Goal: Contribute content

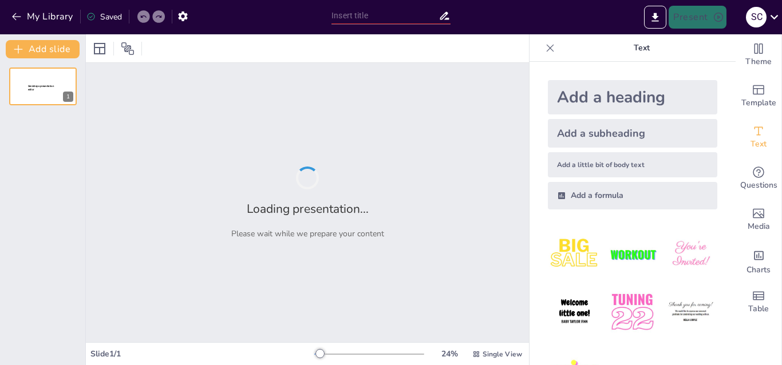
type input "Эффективность медицинского изделия «ВЯЗКОЭЛАСТИЧНЫЙ ПРОТЕКТОР СЛИЗИСТОЙ ОБОЛОЧК…"
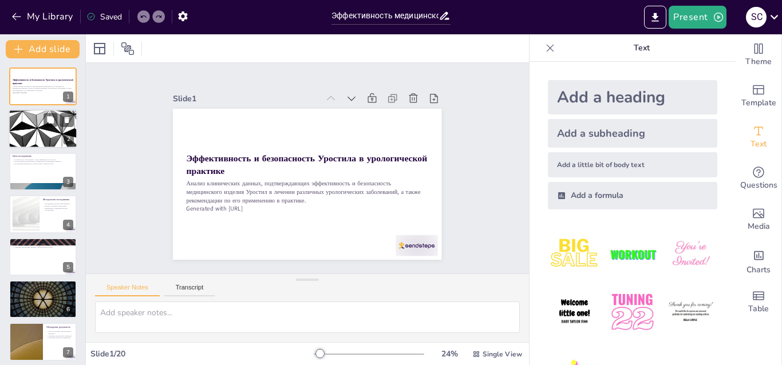
click at [48, 135] on div at bounding box center [43, 129] width 69 height 39
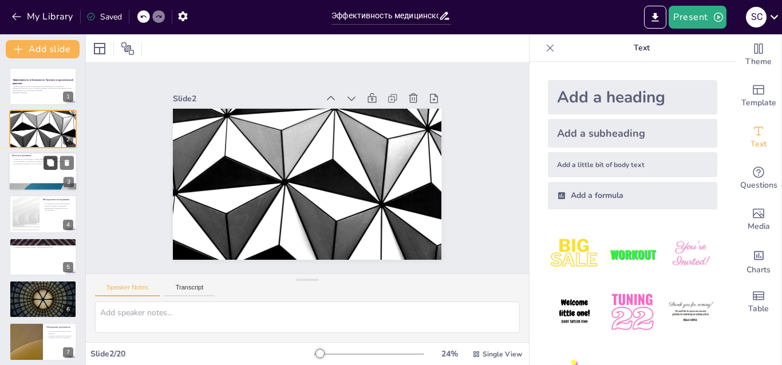
click at [55, 163] on button at bounding box center [51, 163] width 14 height 14
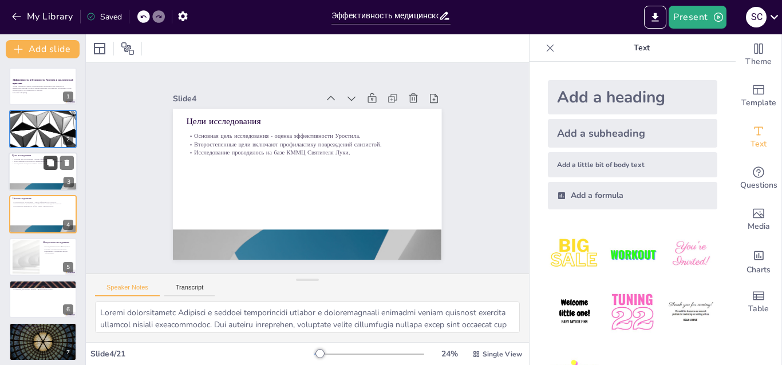
scroll to position [2, 0]
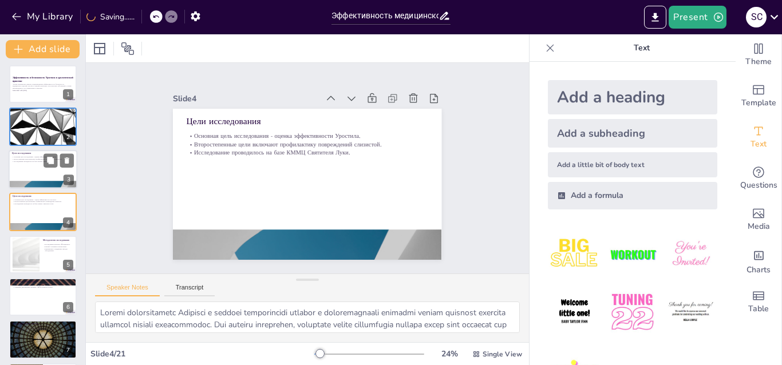
click at [26, 168] on div at bounding box center [43, 169] width 69 height 39
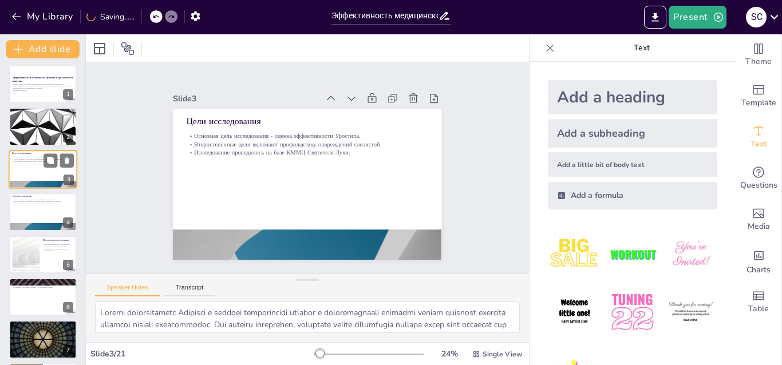
scroll to position [0, 0]
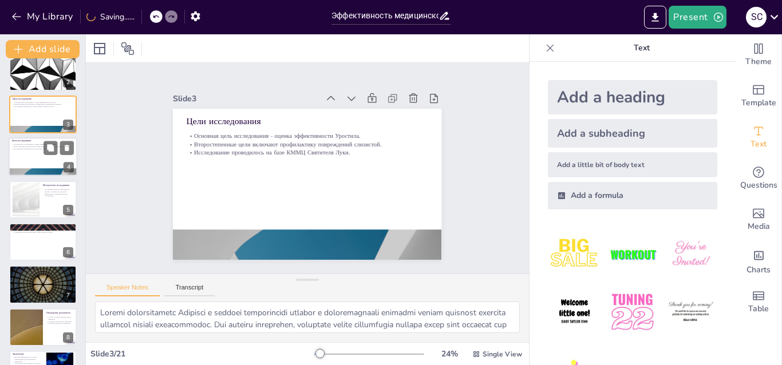
click at [34, 158] on div at bounding box center [43, 156] width 69 height 39
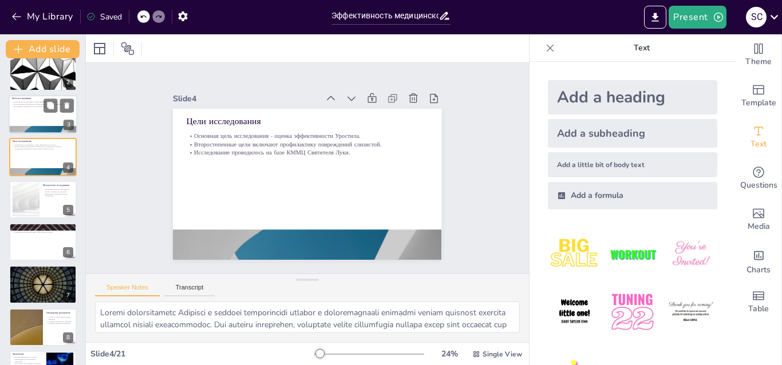
scroll to position [2, 0]
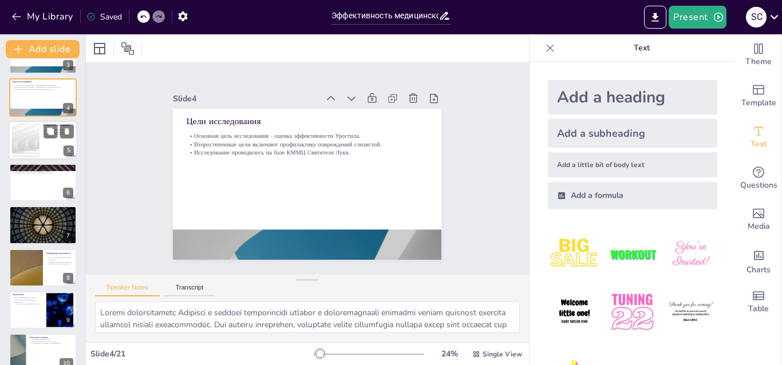
click at [36, 149] on div at bounding box center [26, 140] width 62 height 35
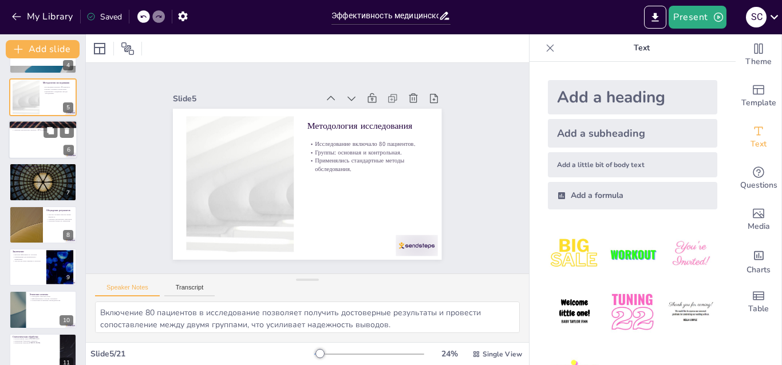
click at [35, 148] on div at bounding box center [43, 139] width 69 height 39
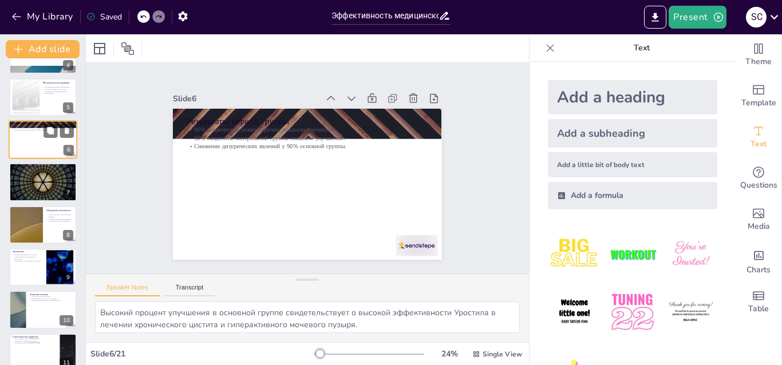
scroll to position [88, 0]
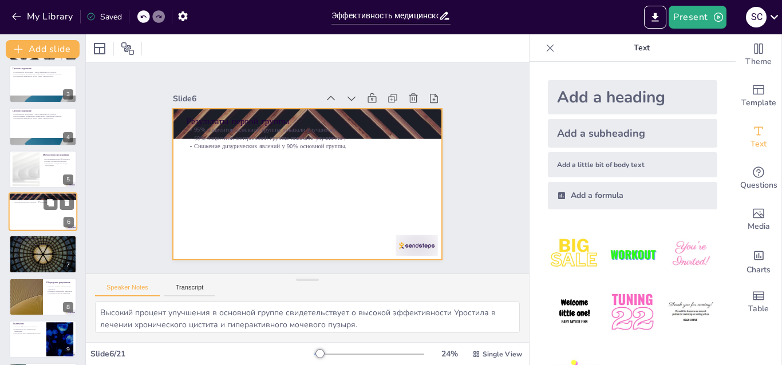
click at [34, 225] on div at bounding box center [43, 211] width 69 height 39
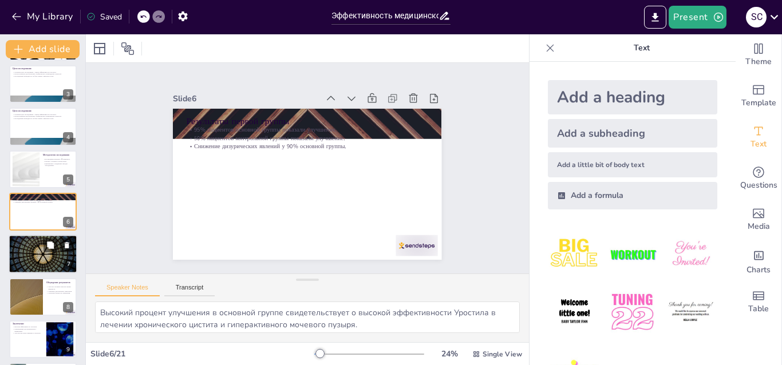
click at [34, 251] on div at bounding box center [43, 254] width 69 height 39
type textarea "Улучшение показателей IPSS в основной группе свидетельствует о том, что примене…"
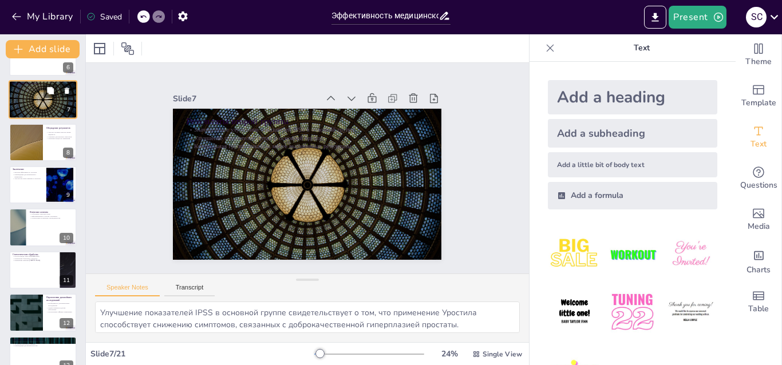
scroll to position [245, 0]
